Goal: Navigation & Orientation: Understand site structure

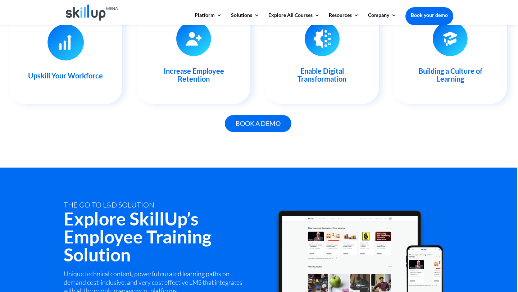
scroll to position [824, 0]
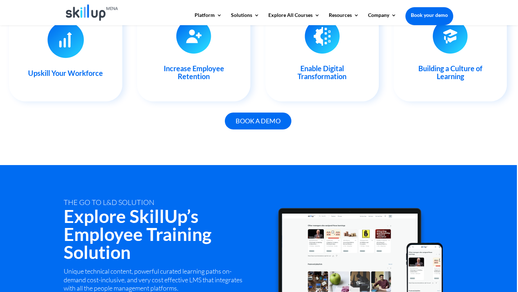
click at [367, 168] on div "tHE GO TO L&D SOLUTION Explore SkillUp’s Employee Training Solution Unique tech…" at bounding box center [258, 276] width 518 height 222
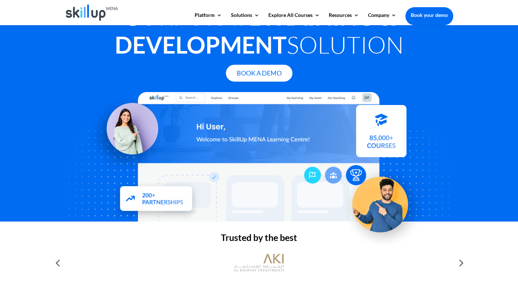
scroll to position [0, 0]
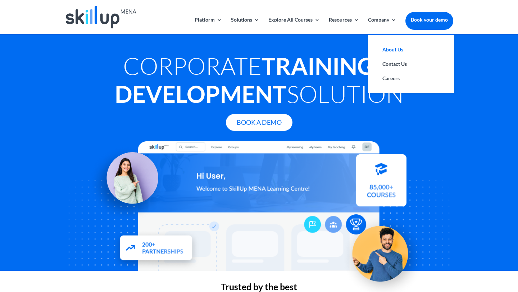
click at [383, 48] on link "About Us" at bounding box center [411, 49] width 72 height 14
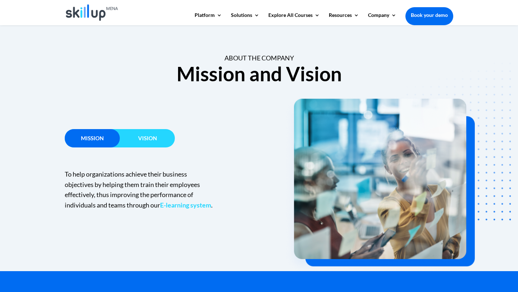
scroll to position [443, 0]
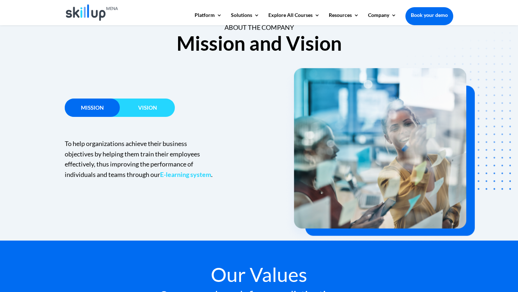
click at [133, 101] on div "Vision" at bounding box center [147, 108] width 55 height 18
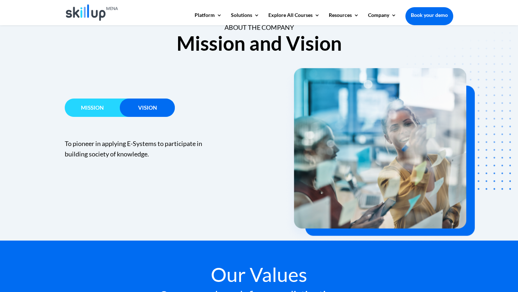
click at [92, 113] on h3 "Mission" at bounding box center [92, 109] width 55 height 9
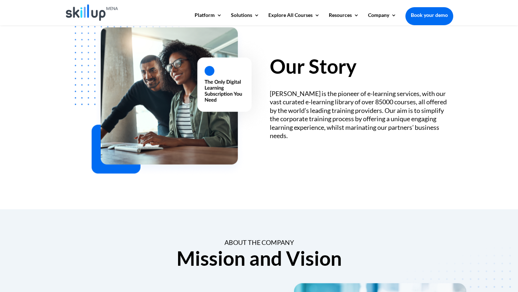
scroll to position [0, 0]
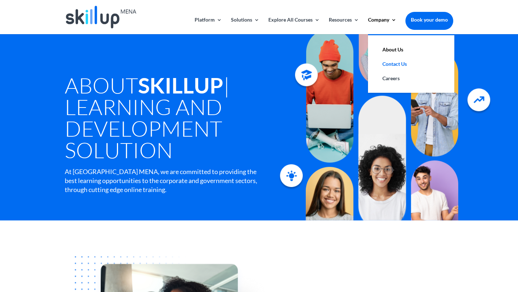
click at [387, 64] on link "Contact Us" at bounding box center [411, 64] width 72 height 14
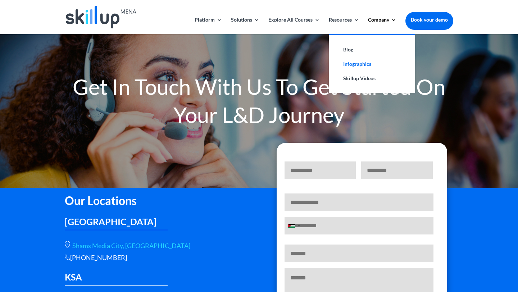
click at [353, 69] on link "Infographics" at bounding box center [372, 64] width 72 height 14
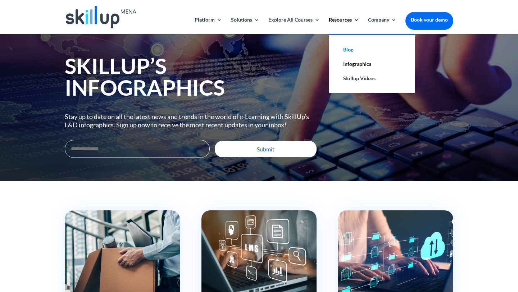
click at [347, 47] on link "Blog" at bounding box center [372, 49] width 72 height 14
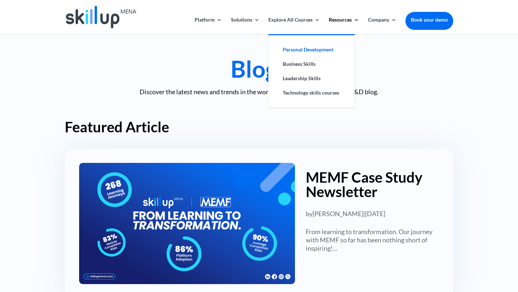
click at [284, 53] on link "Personal Development" at bounding box center [312, 49] width 72 height 14
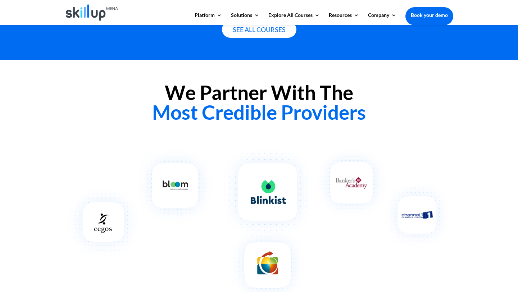
scroll to position [638, 0]
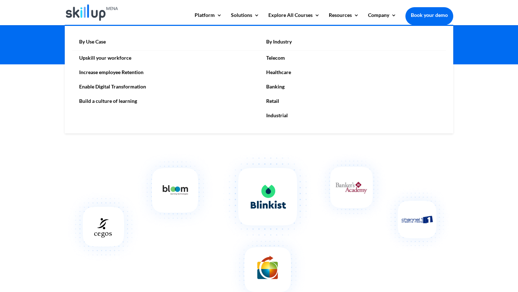
click at [99, 60] on link "Upskill your workforce" at bounding box center [165, 58] width 187 height 14
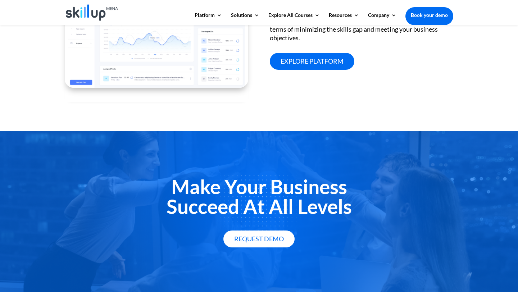
scroll to position [1221, 0]
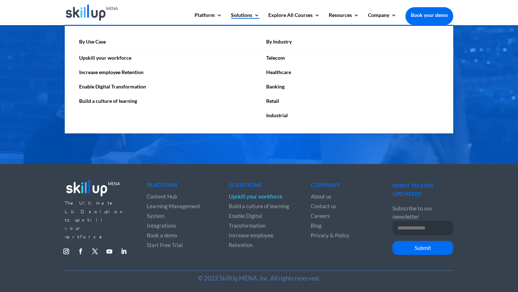
click at [242, 17] on link "Solutions" at bounding box center [245, 19] width 28 height 12
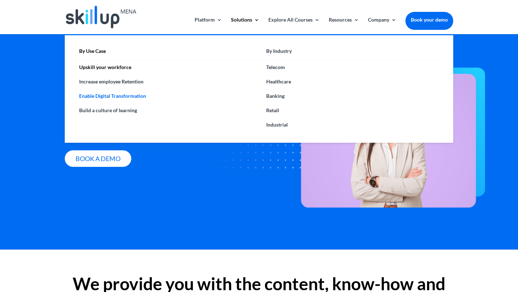
click at [100, 98] on link "Enable Digital Transformation" at bounding box center [165, 96] width 187 height 14
